Goal: Find specific page/section: Find specific page/section

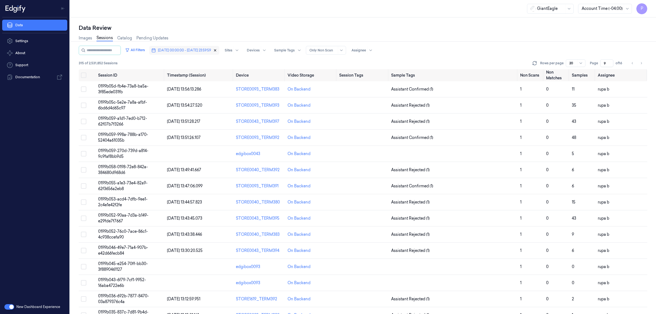
click at [216, 51] on icon "button" at bounding box center [215, 50] width 2 height 2
type input "1"
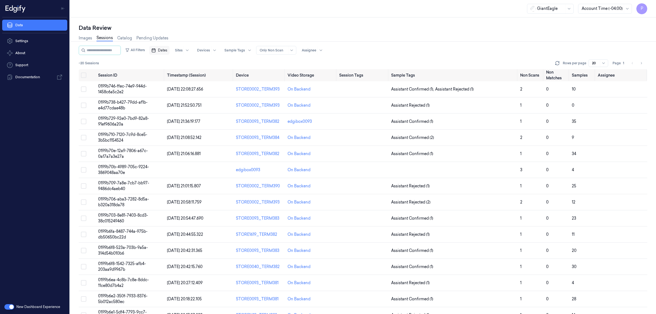
click at [168, 52] on button "Dates" at bounding box center [159, 50] width 20 height 9
click at [162, 94] on button "5" at bounding box center [162, 94] width 9 height 9
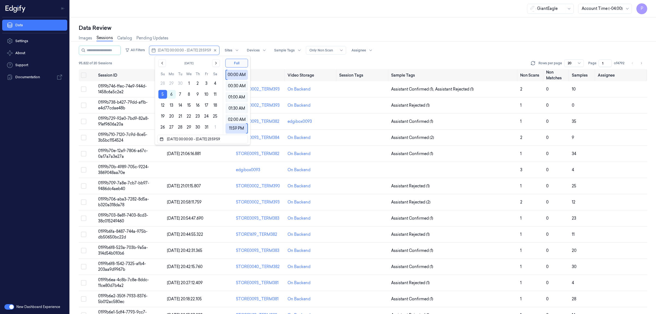
click at [337, 20] on div "Data Review Images Sessions Catalog Pending Updates All Filters [DATE] 00:00:00…" at bounding box center [363, 165] width 586 height 296
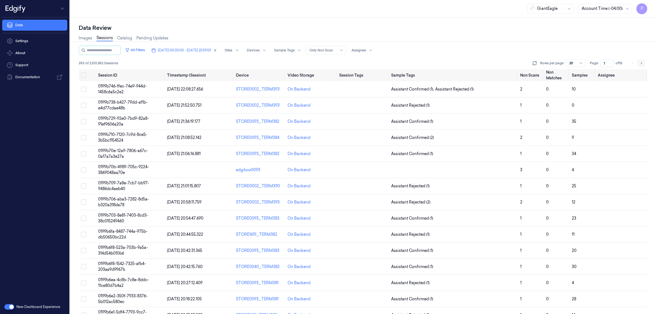
click at [640, 64] on icon "Go to next page" at bounding box center [641, 63] width 3 height 4
click at [639, 62] on button "Go to next page" at bounding box center [641, 63] width 8 height 8
click at [640, 62] on icon "Go to next page" at bounding box center [641, 63] width 3 height 4
type input "5"
